Goal: Information Seeking & Learning: Check status

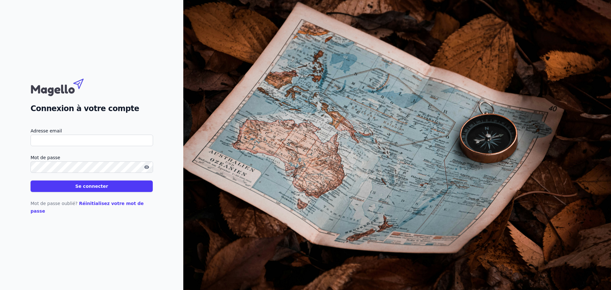
click at [68, 146] on input "Adresse email" at bounding box center [92, 140] width 123 height 11
click at [57, 146] on input "info" at bounding box center [92, 140] width 123 height 11
type input "[EMAIL_ADDRESS][DOMAIN_NAME]"
drag, startPoint x: 81, startPoint y: 148, endPoint x: 151, endPoint y: 172, distance: 73.7
click at [151, 172] on form "Adresse email [EMAIL_ADDRESS][DOMAIN_NAME] Mot de passe Se connecter" at bounding box center [92, 159] width 122 height 65
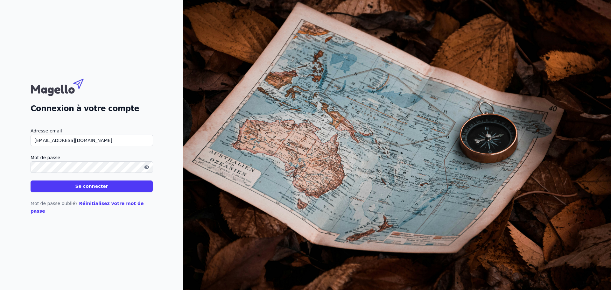
click at [148, 169] on icon "button" at bounding box center [146, 167] width 5 height 4
click at [31, 180] on button "Se connecter" at bounding box center [92, 185] width 122 height 11
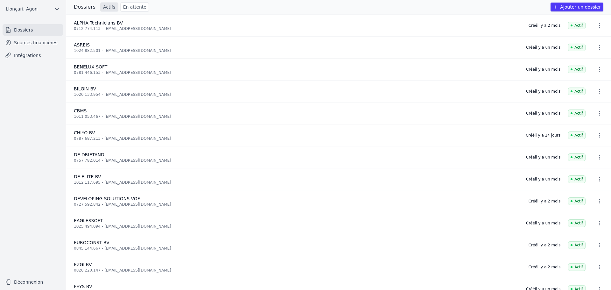
click at [40, 41] on link "Sources financières" at bounding box center [33, 42] width 61 height 11
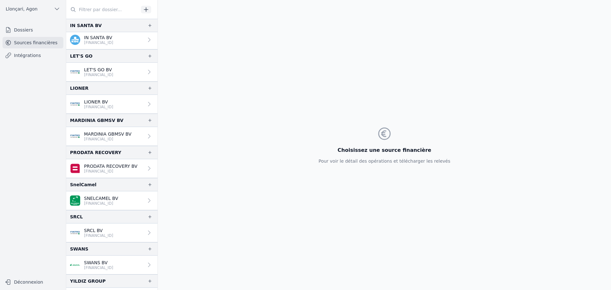
scroll to position [471, 0]
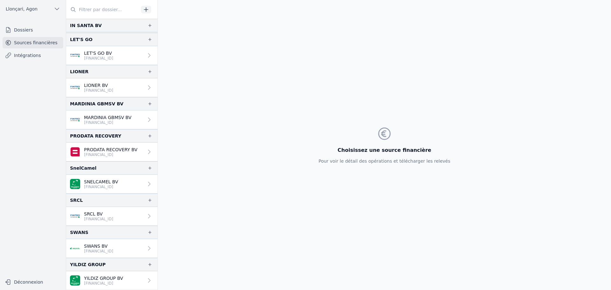
click at [106, 246] on p "SWANS BV" at bounding box center [98, 246] width 29 height 6
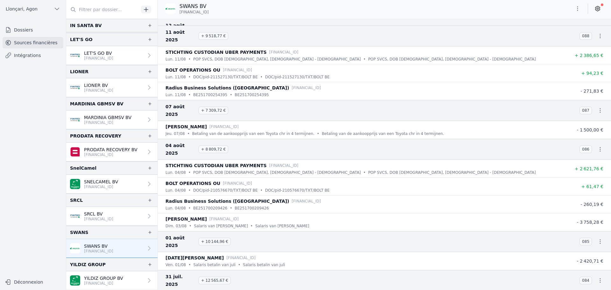
scroll to position [1910, 0]
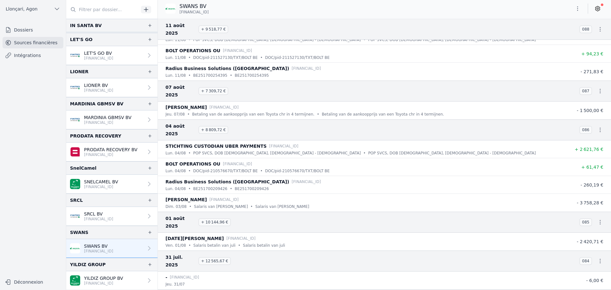
click at [407, 186] on div "lun. 04/08 • BE251700209426 • BE251700209426" at bounding box center [366, 189] width 400 height 6
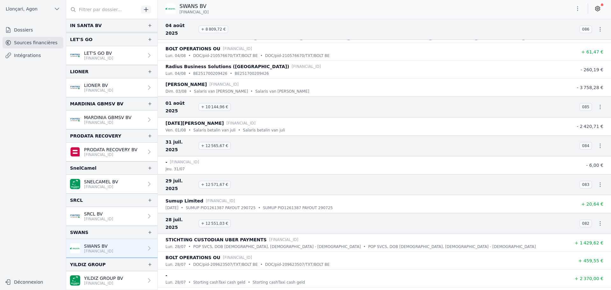
scroll to position [2174, 0]
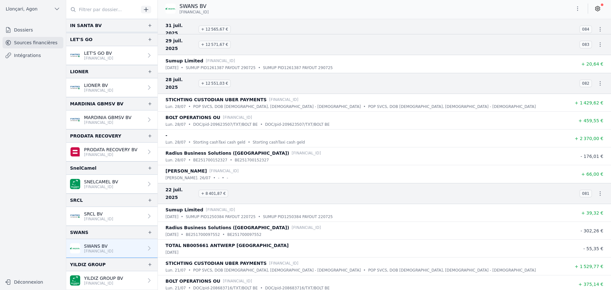
click at [328, 285] on div "lun. 21/07 • DOC/pid-208683716/TXT/BOLT BE • DOC/pid-208683716/TXT/BOLT BE" at bounding box center [366, 288] width 400 height 6
click at [585, 282] on span "+ 375,14 €" at bounding box center [590, 284] width 25 height 5
click at [196, 277] on p "BOLT OPERATIONS OU" at bounding box center [193, 281] width 55 height 8
click at [177, 277] on p "BOLT OPERATIONS OU" at bounding box center [193, 281] width 55 height 8
click at [168, 277] on p "BOLT OPERATIONS OU" at bounding box center [193, 281] width 55 height 8
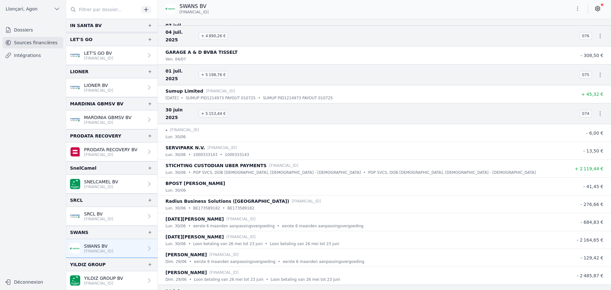
scroll to position [2440, 0]
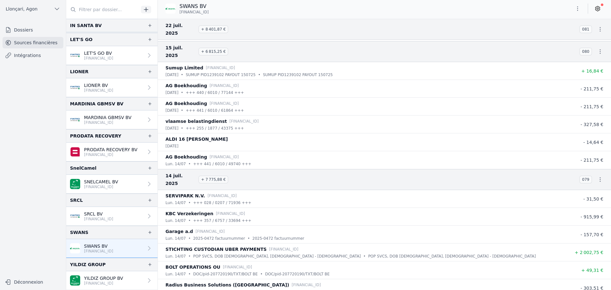
click at [263, 263] on div "BOLT OPERATIONS OU [FINANCIAL_ID]" at bounding box center [366, 267] width 400 height 8
